Goal: Download file/media

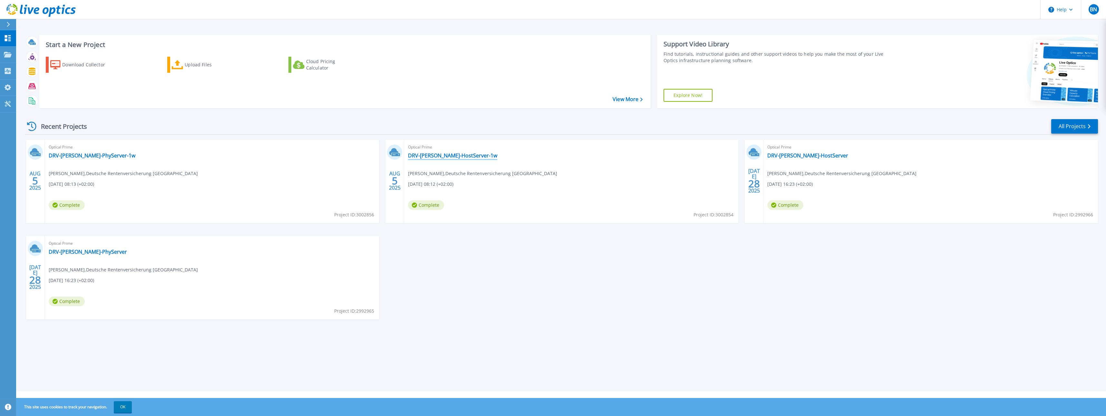
click at [434, 156] on link "DRV-[PERSON_NAME]-HostServer-1w" at bounding box center [452, 155] width 89 height 6
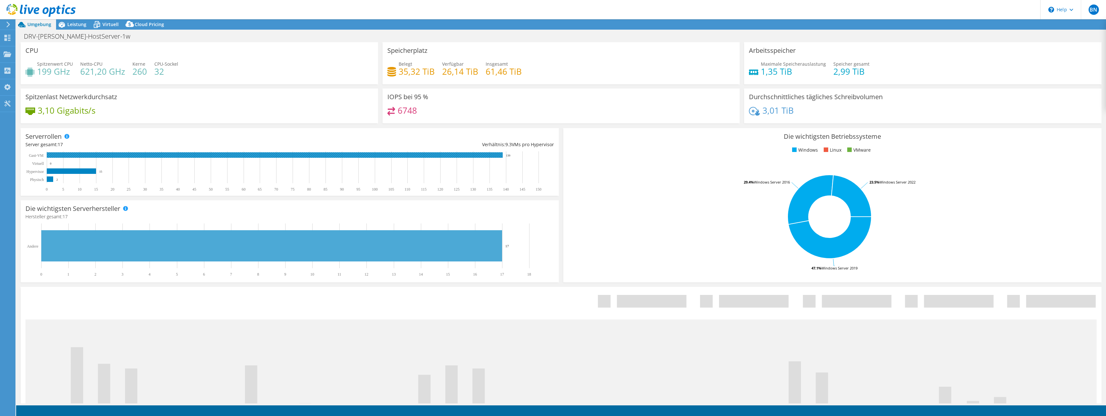
select select "USD"
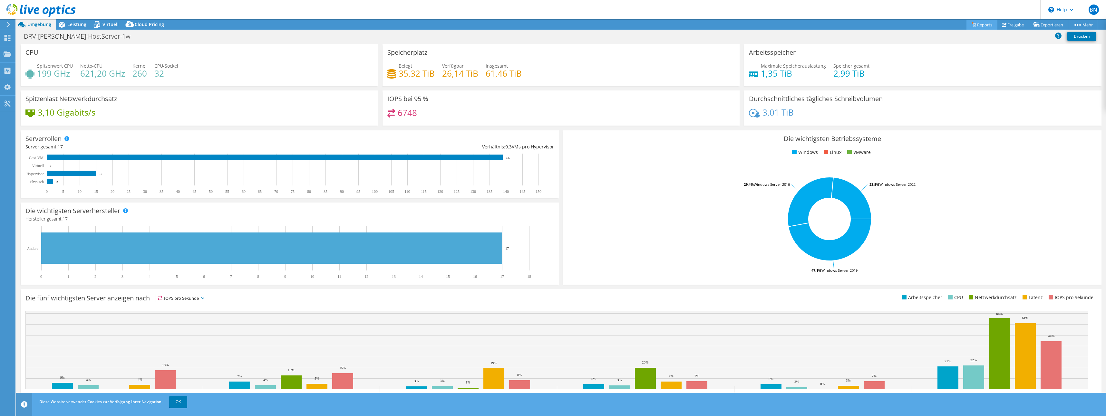
click at [973, 24] on icon at bounding box center [974, 25] width 3 height 4
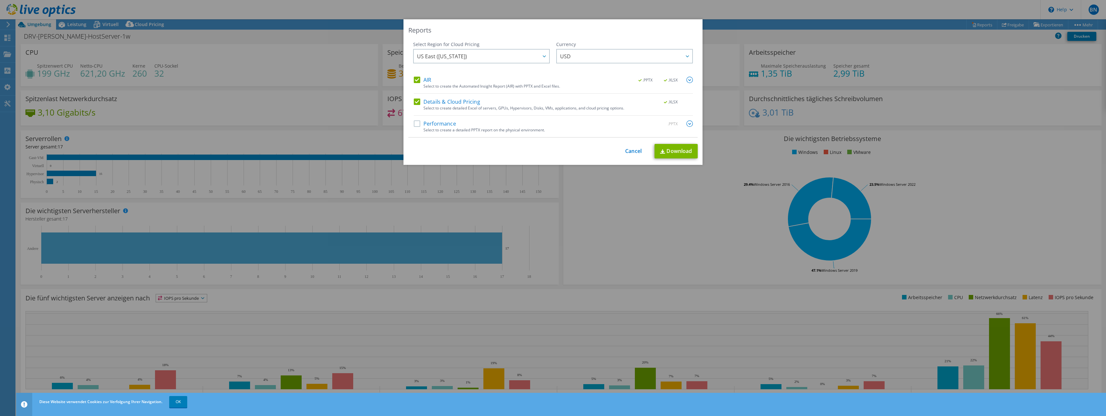
click at [431, 101] on label "Details & Cloud Pricing" at bounding box center [447, 102] width 66 height 6
click at [0, 0] on input "Details & Cloud Pricing" at bounding box center [0, 0] width 0 height 0
click at [435, 123] on label "Performance" at bounding box center [435, 124] width 42 height 6
click at [0, 0] on input "Performance" at bounding box center [0, 0] width 0 height 0
drag, startPoint x: 444, startPoint y: 122, endPoint x: 450, endPoint y: 123, distance: 5.2
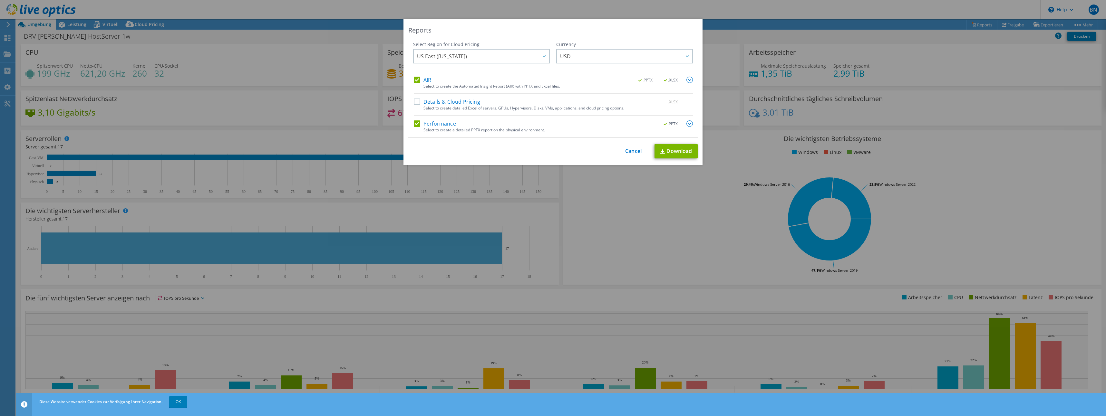
click at [444, 122] on label "Performance" at bounding box center [435, 124] width 42 height 6
click at [0, 0] on input "Performance" at bounding box center [0, 0] width 0 height 0
click at [688, 81] on img at bounding box center [690, 80] width 6 height 6
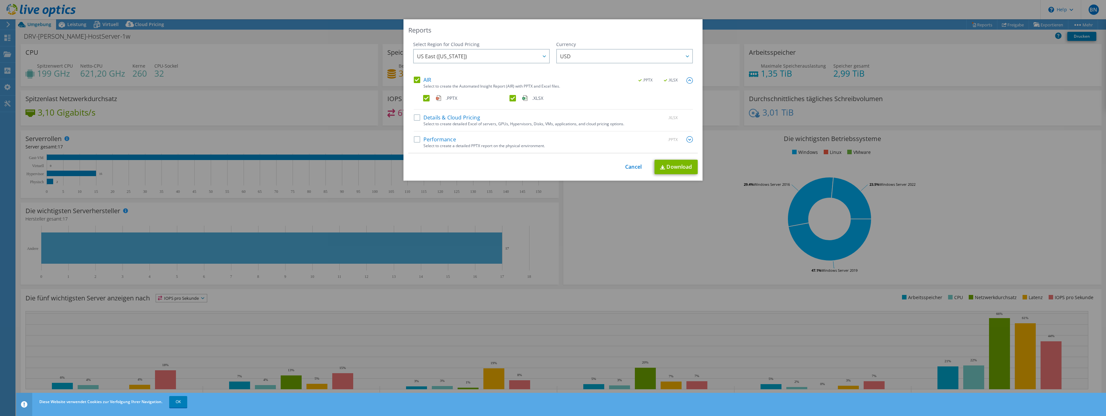
click at [423, 97] on label ".PPTX" at bounding box center [465, 98] width 85 height 6
click at [0, 0] on input ".PPTX" at bounding box center [0, 0] width 0 height 0
click at [685, 167] on link "Download" at bounding box center [676, 167] width 43 height 15
click at [496, 24] on div "Reports Select Region for Cloud Pricing Asia Pacific ([GEOGRAPHIC_DATA]) [GEOGR…" at bounding box center [553, 99] width 299 height 161
click at [432, 116] on label "Details & Cloud Pricing" at bounding box center [447, 117] width 66 height 6
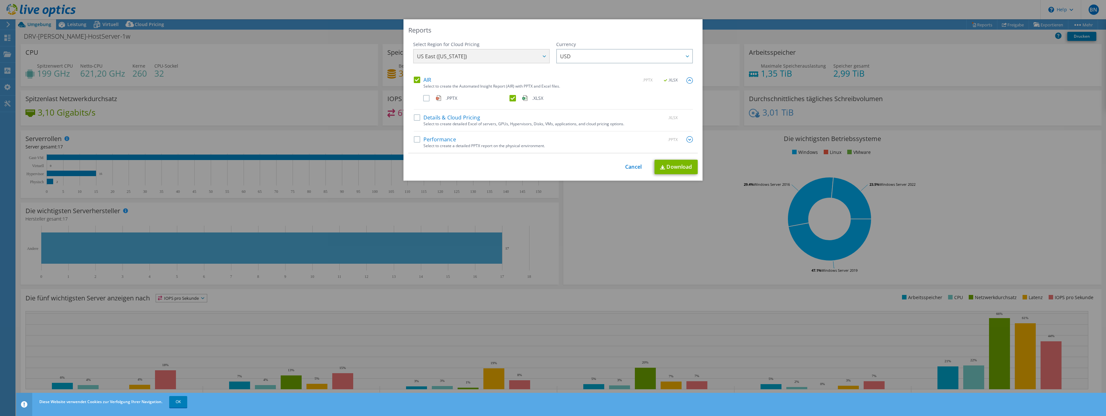
click at [0, 0] on input "Details & Cloud Pricing" at bounding box center [0, 0] width 0 height 0
click at [664, 162] on link "Download" at bounding box center [676, 167] width 43 height 15
